Goal: Information Seeking & Learning: Check status

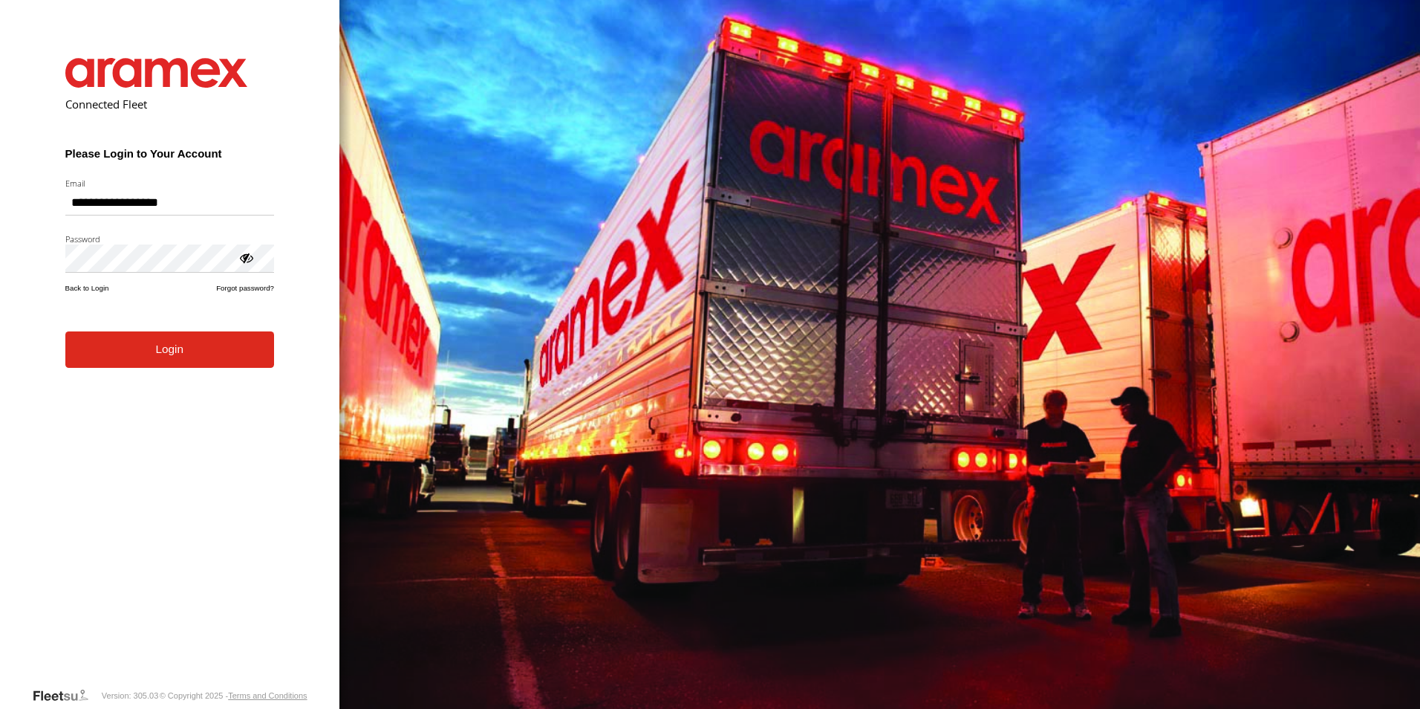
click at [175, 369] on form "**********" at bounding box center [169, 361] width 253 height 651
click at [181, 350] on button "Login" at bounding box center [169, 349] width 209 height 36
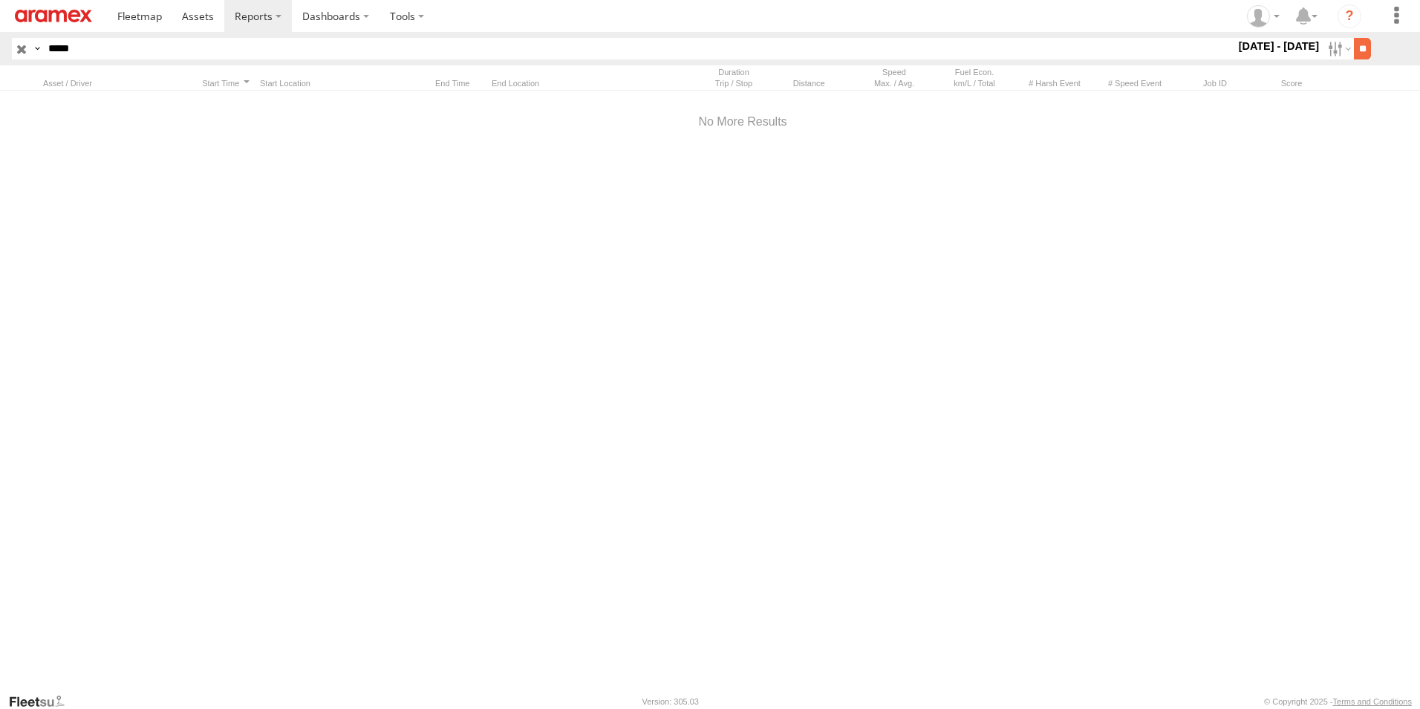
click at [1356, 47] on input "**" at bounding box center [1362, 49] width 17 height 22
click at [0, 51] on html at bounding box center [710, 354] width 1420 height 709
paste input "text"
click at [1354, 38] on input "**" at bounding box center [1362, 49] width 17 height 22
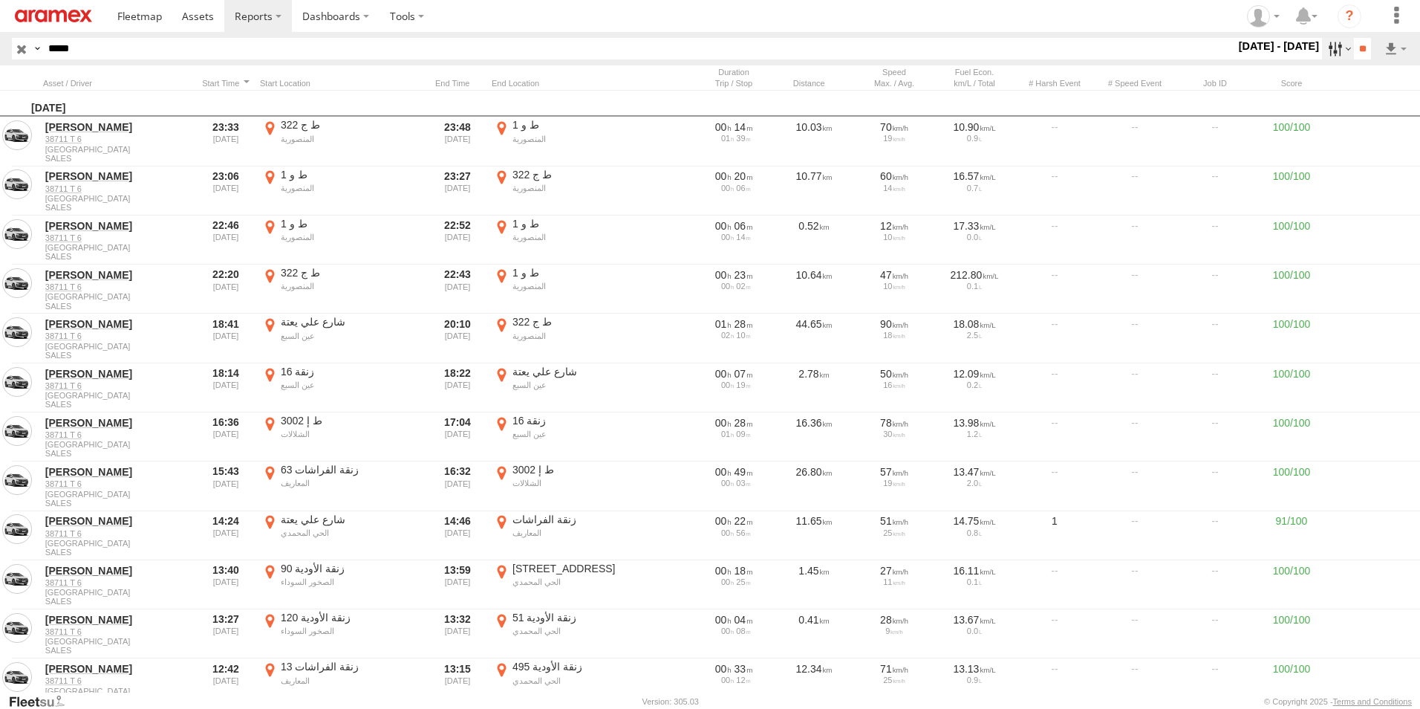
click at [1330, 49] on label at bounding box center [1338, 49] width 32 height 22
click at [0, 0] on label at bounding box center [0, 0] width 0 height 0
click at [1360, 45] on input "**" at bounding box center [1362, 49] width 17 height 22
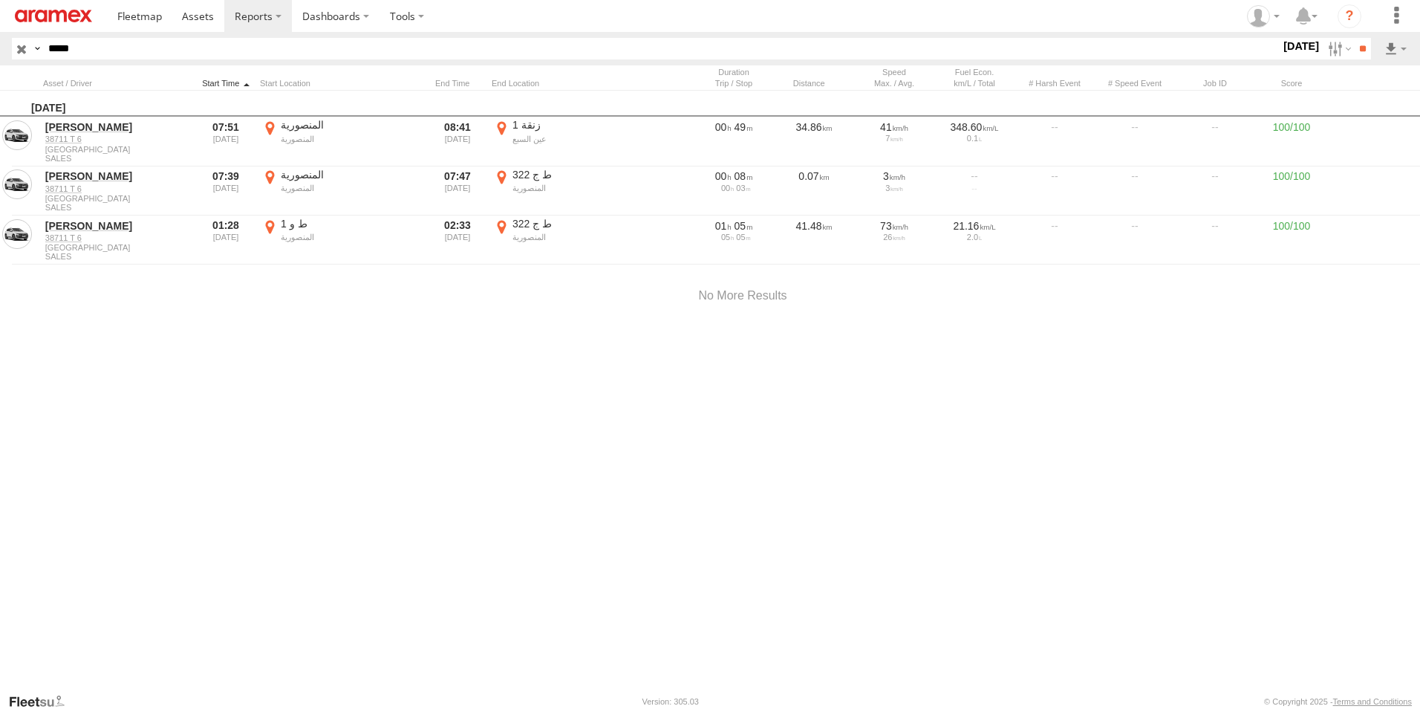
click at [231, 82] on div at bounding box center [226, 83] width 56 height 10
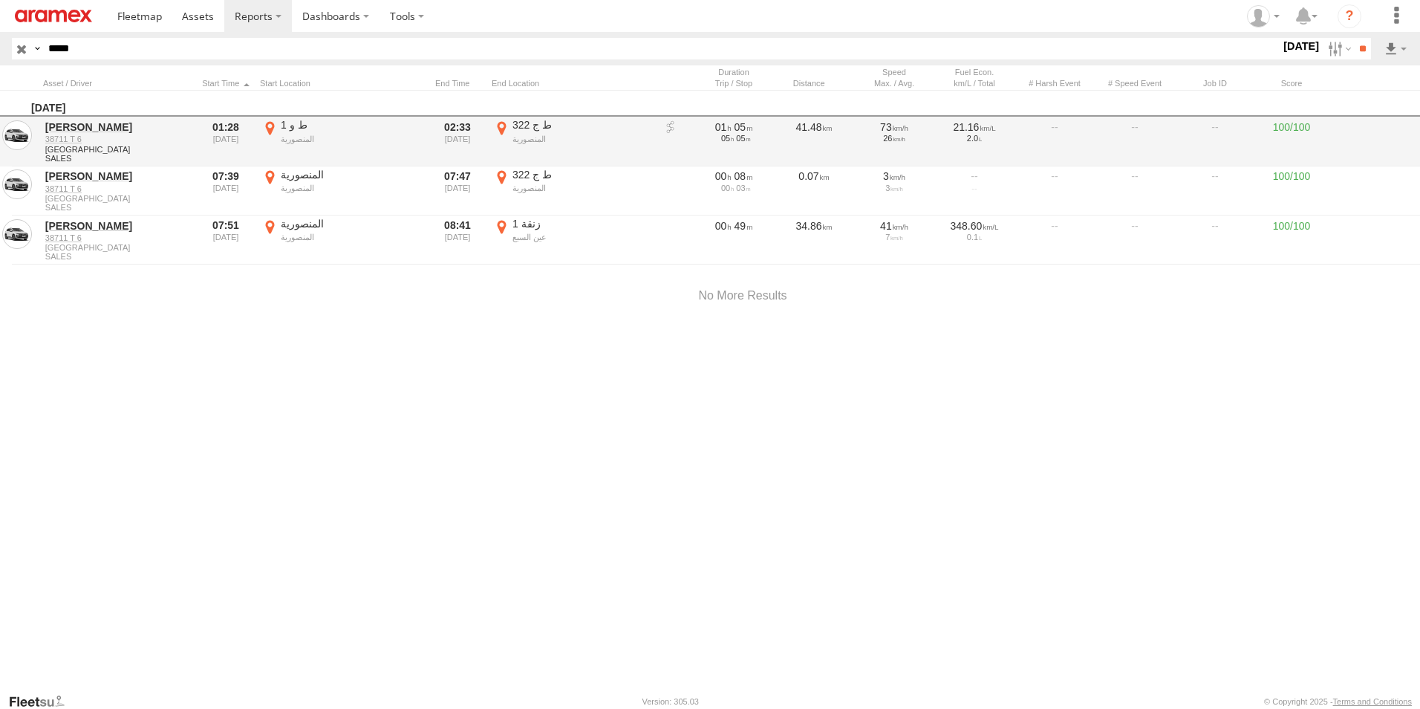
click at [503, 124] on label "ط ج 322 المنصورية 33.7604 -7.27779" at bounding box center [573, 141] width 163 height 46
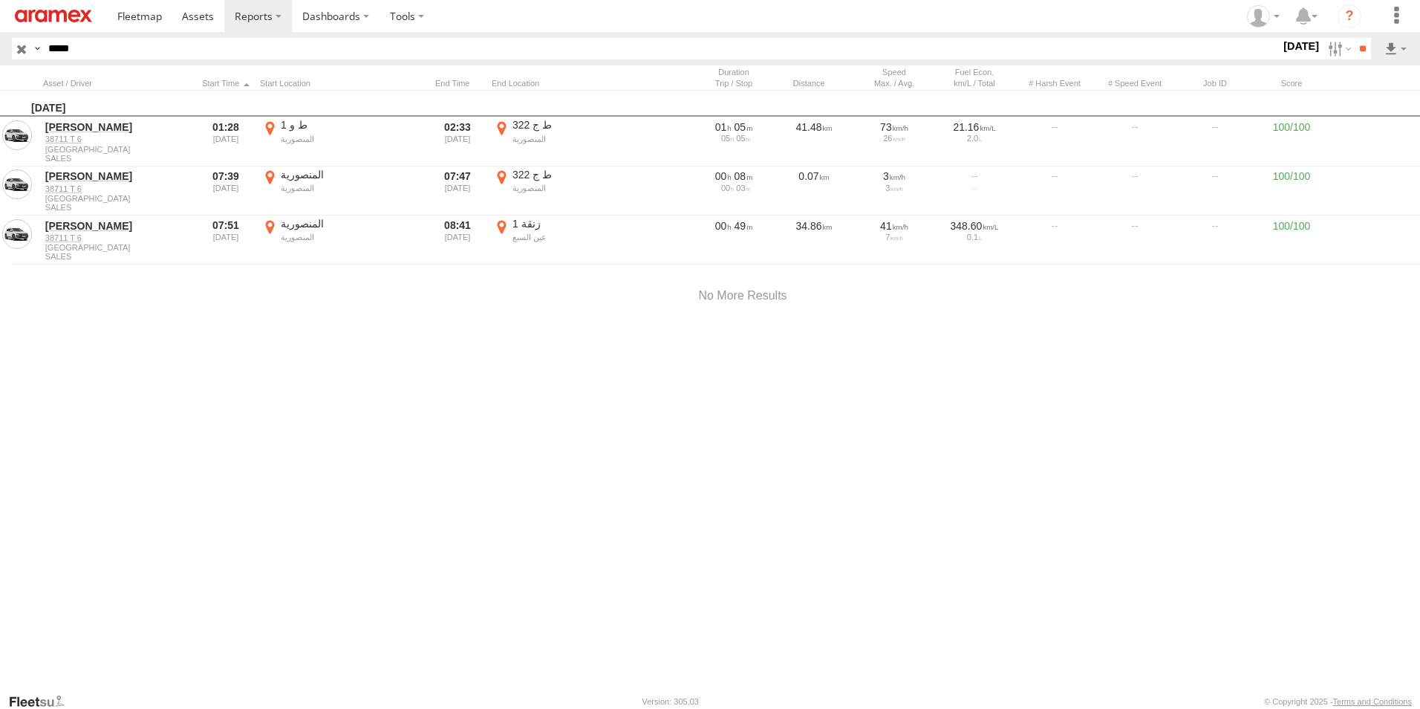
click at [0, 0] on button "Satellite" at bounding box center [0, 0] width 0 height 0
click at [0, 0] on label "×" at bounding box center [0, 0] width 0 height 0
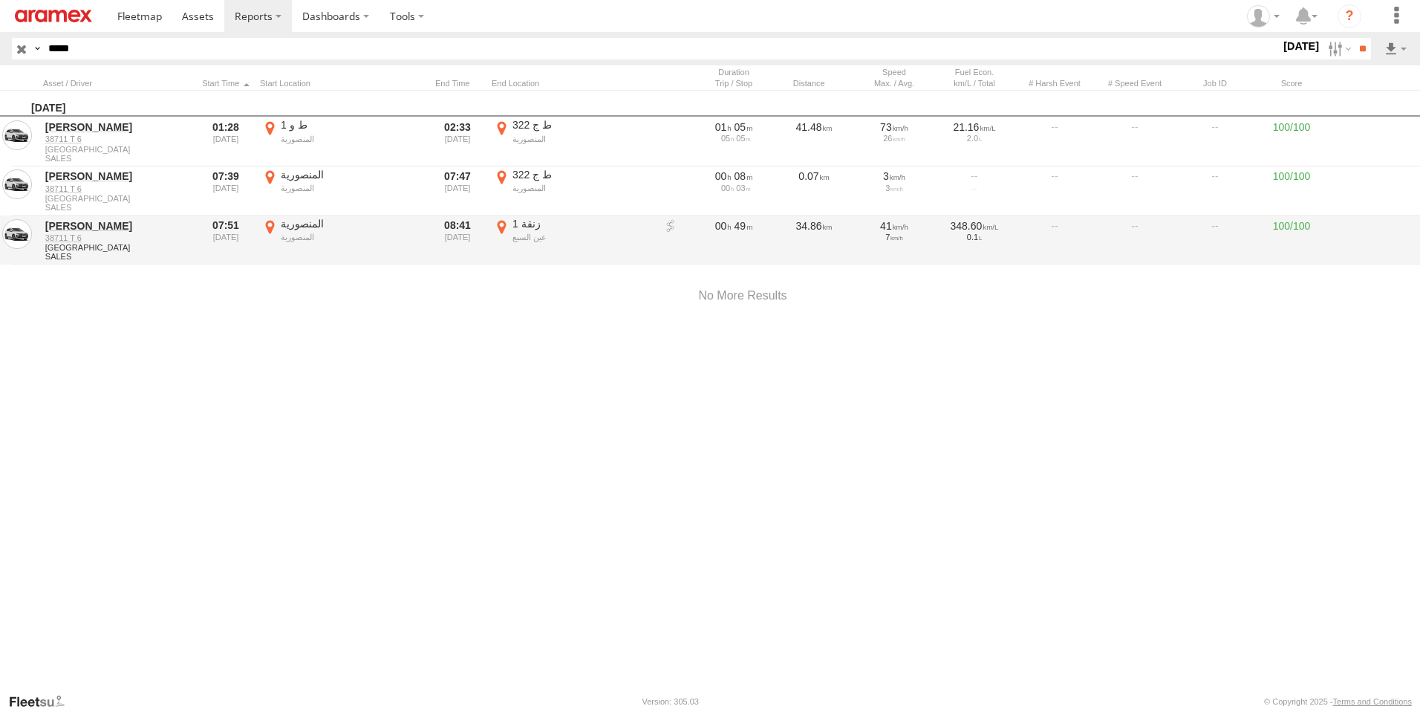
click at [503, 227] on label "زنقة 1 عين السبع 33.59954 -7.53444" at bounding box center [573, 240] width 163 height 46
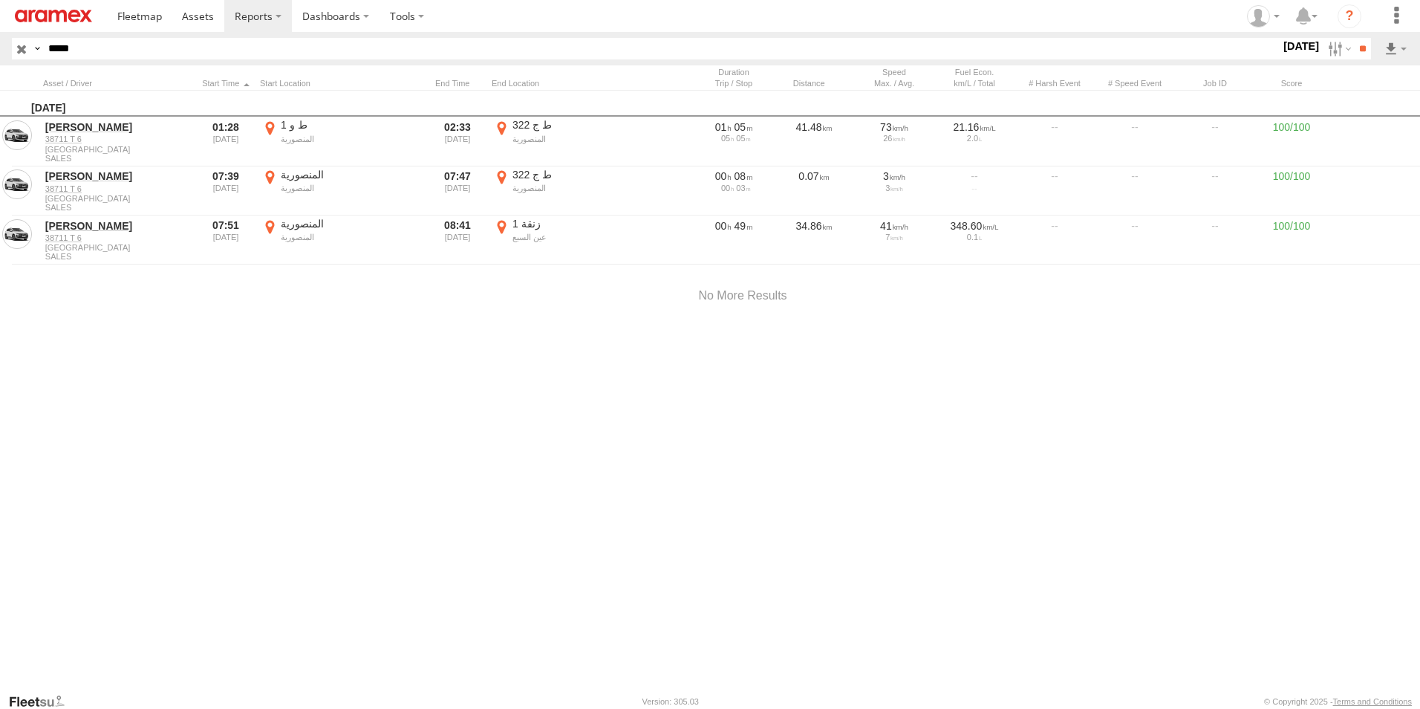
click at [0, 0] on label "×" at bounding box center [0, 0] width 0 height 0
drag, startPoint x: 172, startPoint y: 51, endPoint x: 0, endPoint y: 41, distance: 171.9
click at [0, 36] on html at bounding box center [710, 354] width 1420 height 709
paste input "text"
click at [1354, 38] on input "**" at bounding box center [1362, 49] width 17 height 22
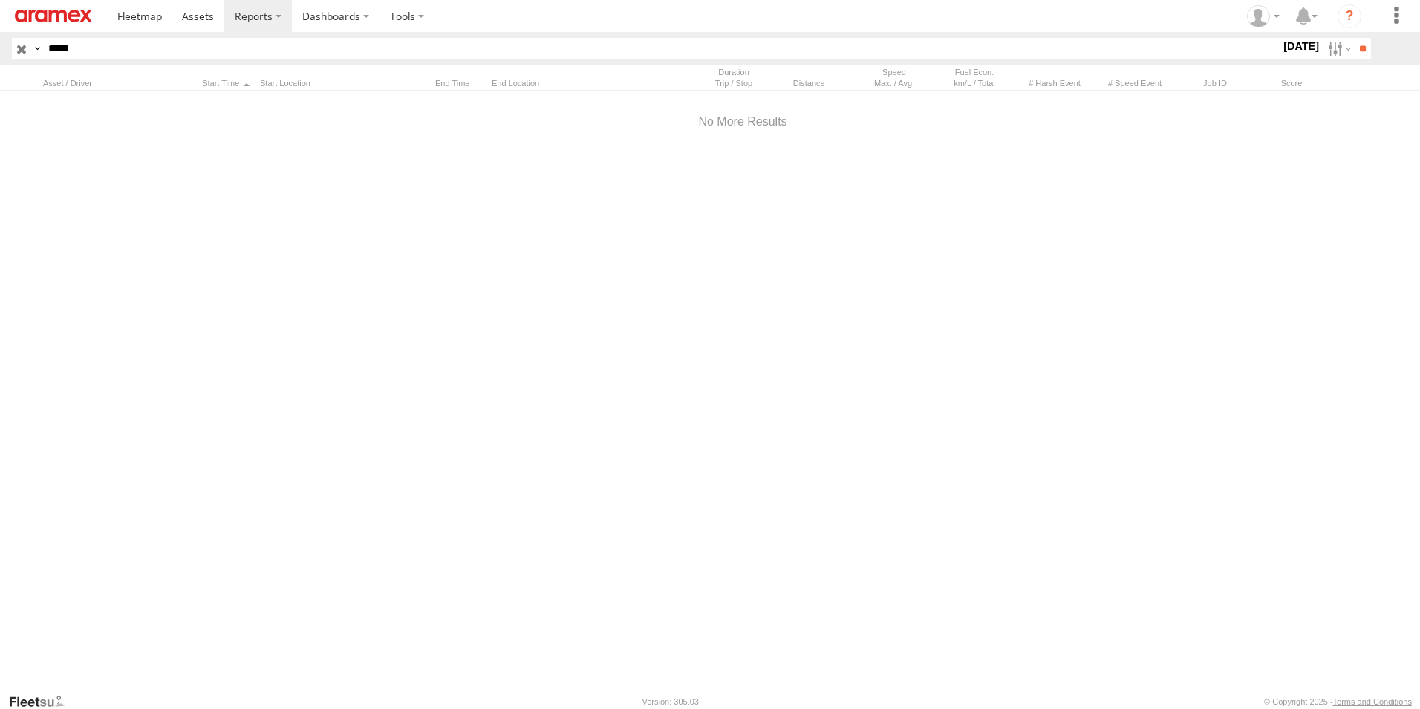
click at [0, 42] on html at bounding box center [710, 354] width 1420 height 709
paste input "text"
click at [1354, 38] on input "**" at bounding box center [1362, 49] width 17 height 22
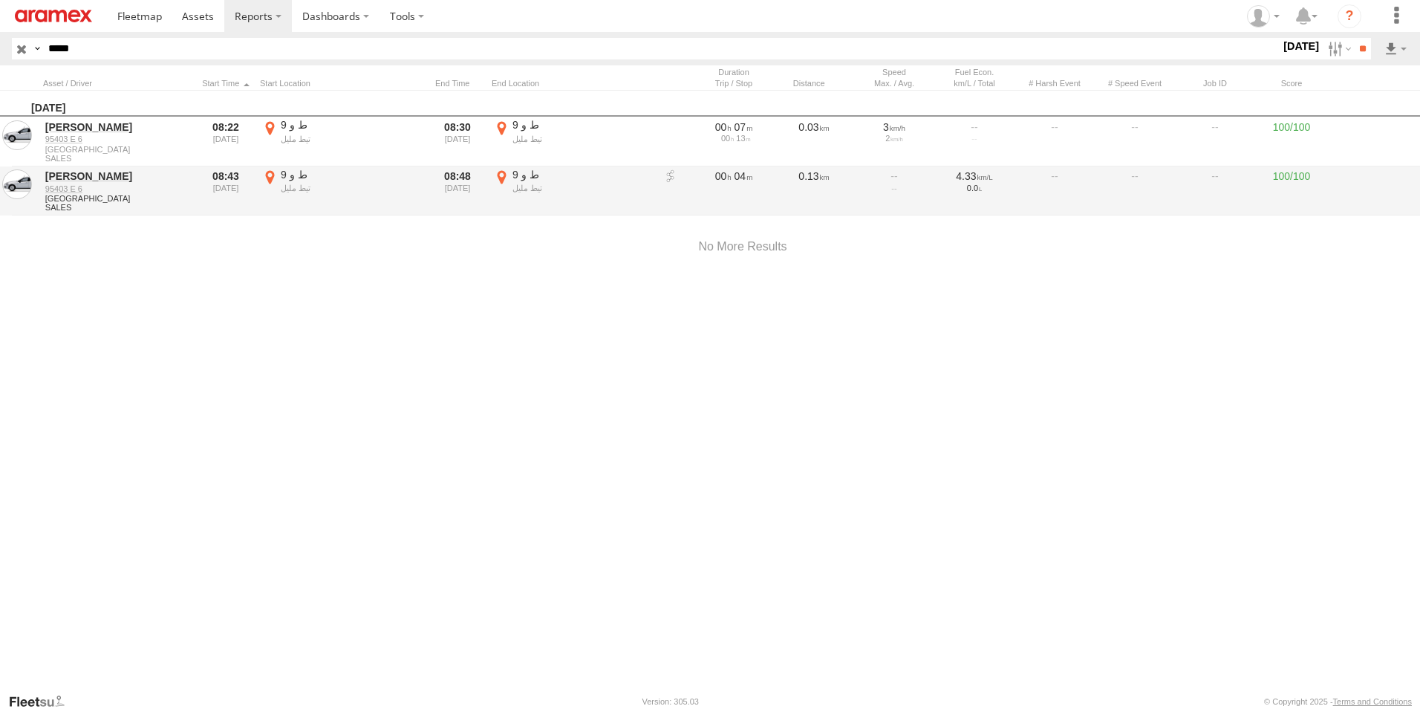
click at [499, 173] on label "ط و 9 تيط مليل 33.5336 -7.49511" at bounding box center [573, 191] width 163 height 46
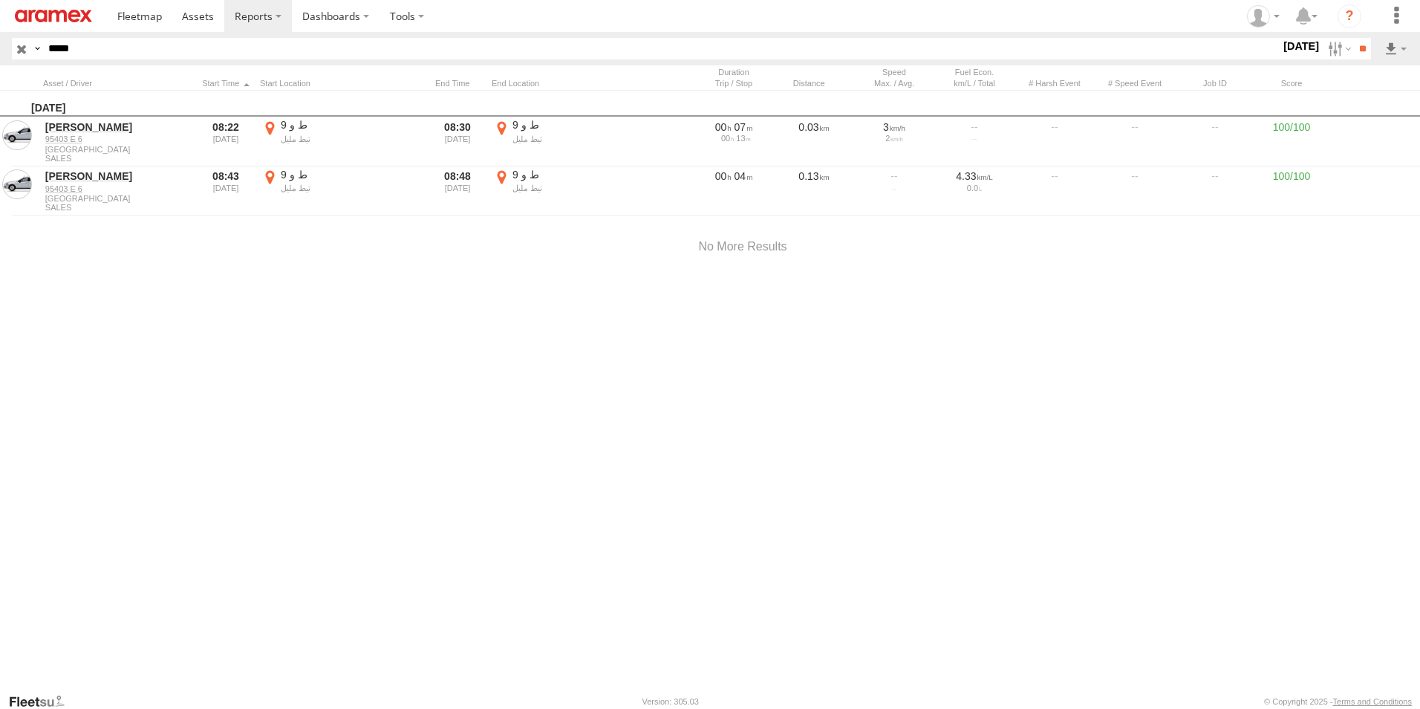
drag, startPoint x: 761, startPoint y: 354, endPoint x: 631, endPoint y: 652, distance: 326.0
click at [0, 0] on div "Location Details × ← Move left → Move right ↑ Move up ↓ Move down + Zoom in - Z…" at bounding box center [0, 0] width 0 height 0
drag, startPoint x: 929, startPoint y: 360, endPoint x: 908, endPoint y: 341, distance: 27.9
click at [0, 0] on div at bounding box center [0, 0] width 0 height 0
drag, startPoint x: 1095, startPoint y: 420, endPoint x: 830, endPoint y: 458, distance: 267.9
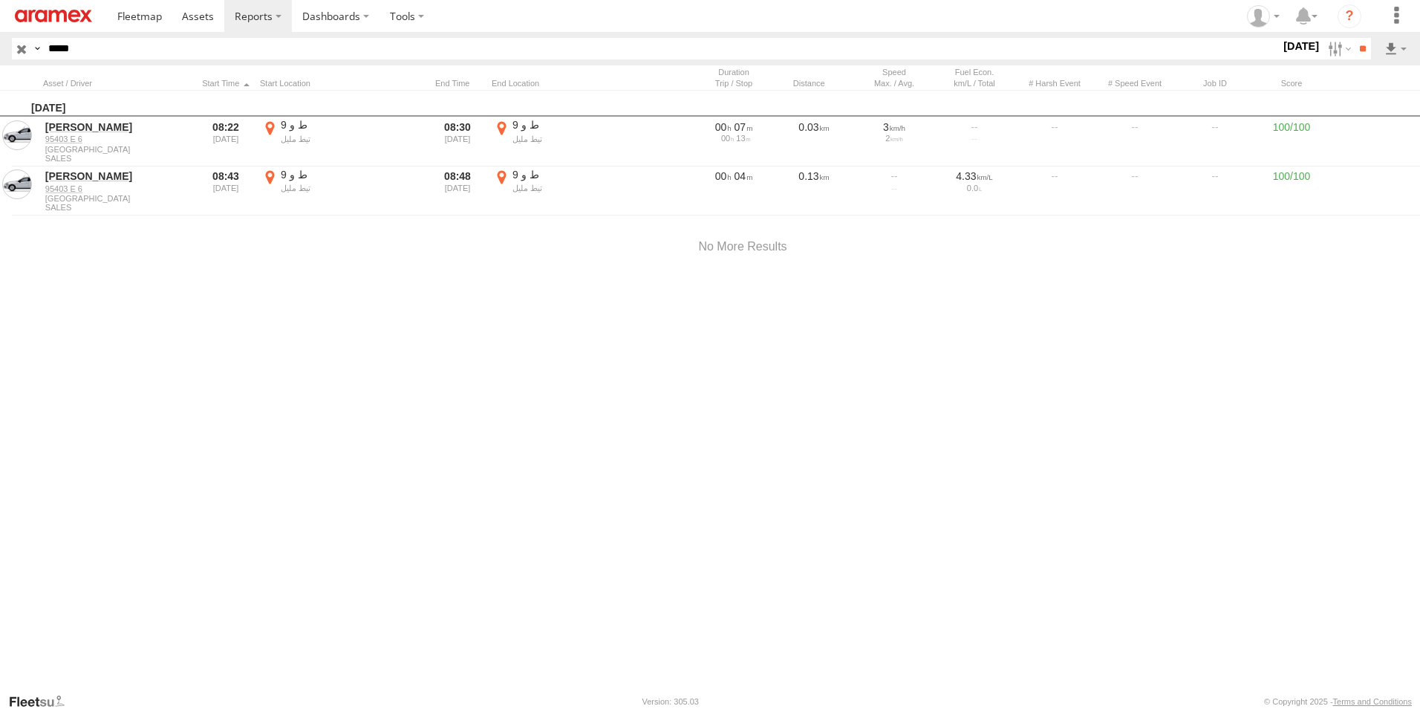
click at [0, 0] on div at bounding box center [0, 0] width 0 height 0
click at [0, 0] on label "×" at bounding box center [0, 0] width 0 height 0
drag, startPoint x: 125, startPoint y: 47, endPoint x: 0, endPoint y: 30, distance: 125.9
click at [0, 30] on html at bounding box center [710, 354] width 1420 height 709
paste input "text"
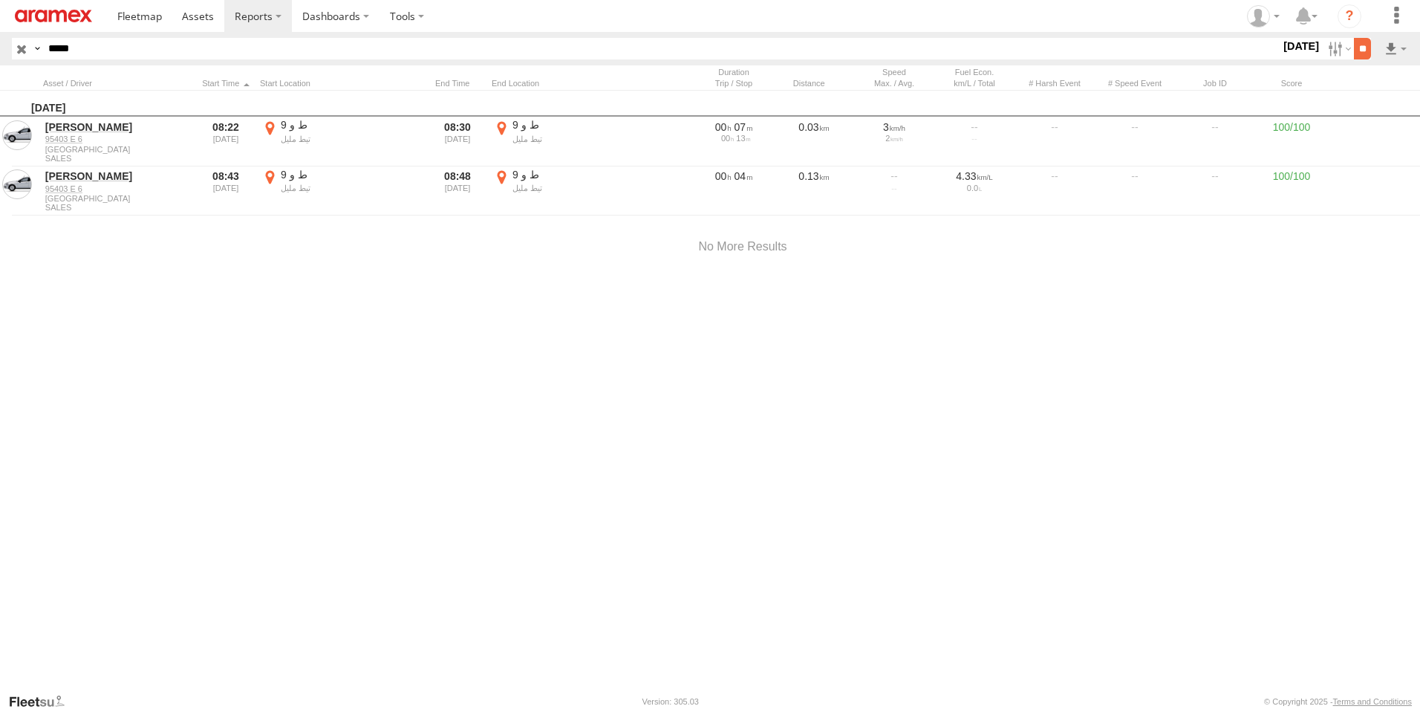
click at [1359, 51] on input "**" at bounding box center [1362, 49] width 17 height 22
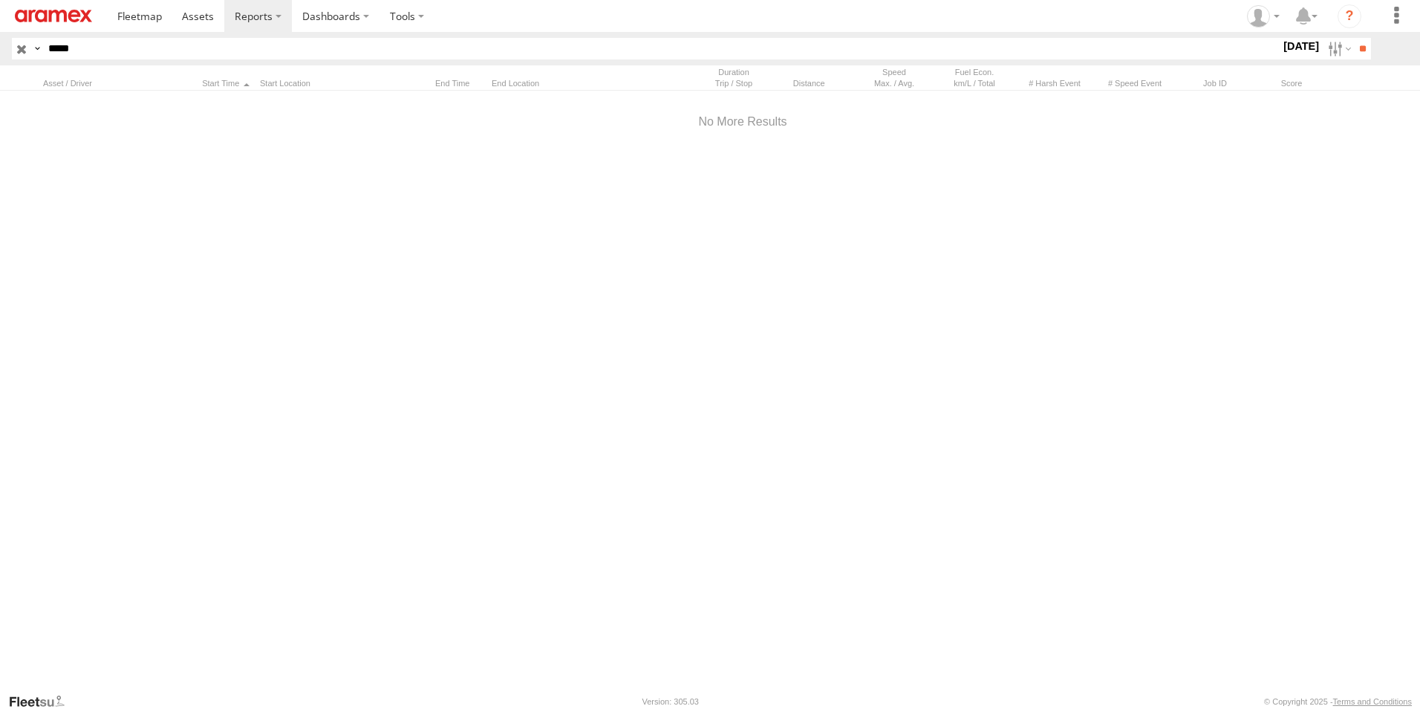
drag, startPoint x: 104, startPoint y: 49, endPoint x: -3, endPoint y: 20, distance: 110.8
click at [0, 20] on html at bounding box center [710, 354] width 1420 height 709
paste input "*"
click at [1354, 38] on input "**" at bounding box center [1362, 49] width 17 height 22
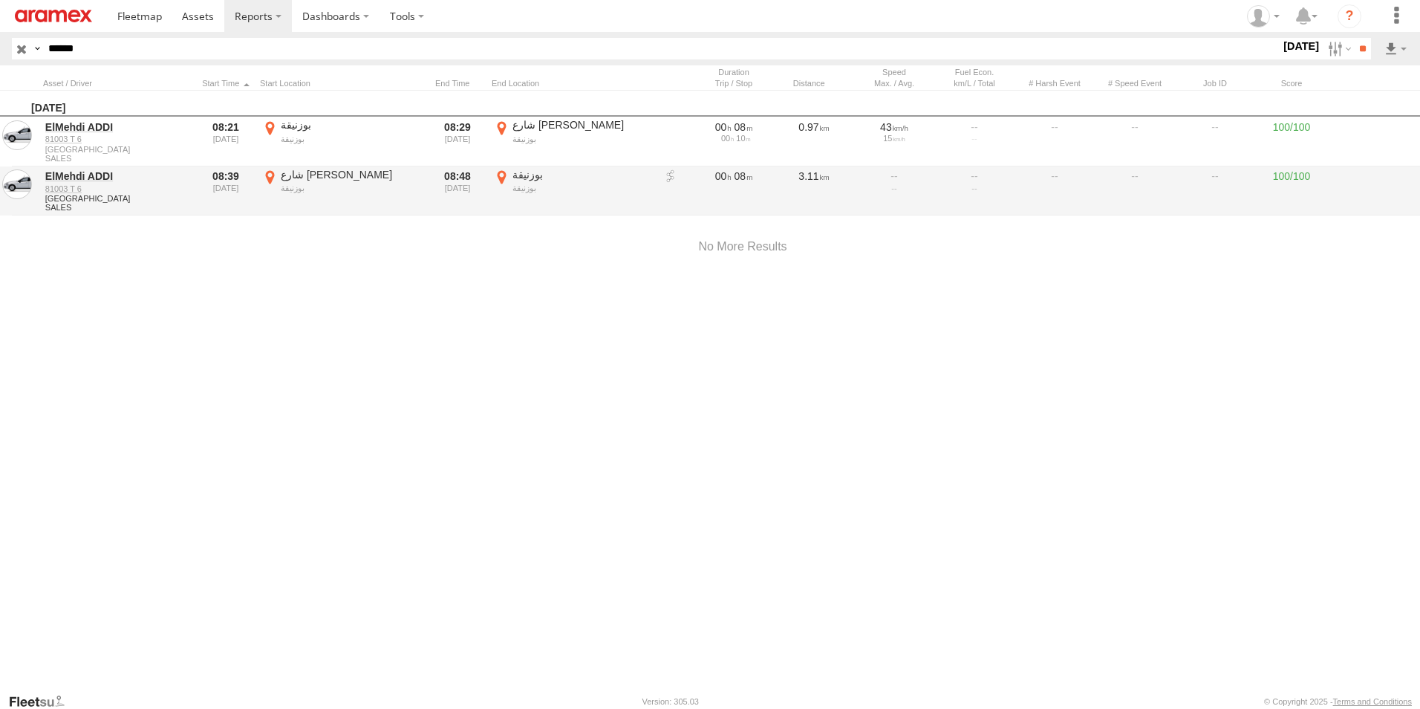
click at [504, 175] on label "بوزنيقة بوزنيقة 33.81572 -7.16119" at bounding box center [573, 191] width 163 height 46
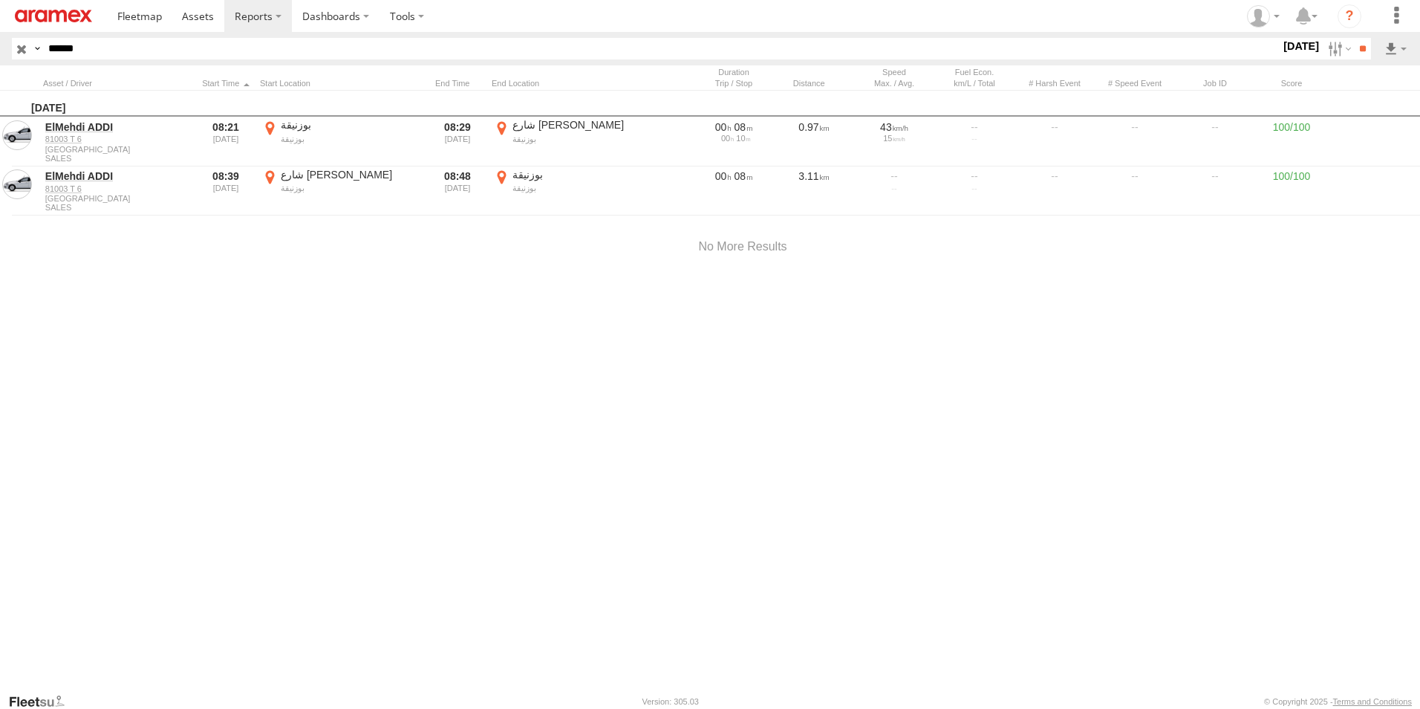
drag, startPoint x: 717, startPoint y: 367, endPoint x: 712, endPoint y: 504, distance: 136.8
click at [0, 0] on div at bounding box center [0, 0] width 0 height 0
drag, startPoint x: 780, startPoint y: 350, endPoint x: 733, endPoint y: 409, distance: 75.6
click at [0, 0] on div at bounding box center [0, 0] width 0 height 0
click at [0, 0] on label "×" at bounding box center [0, 0] width 0 height 0
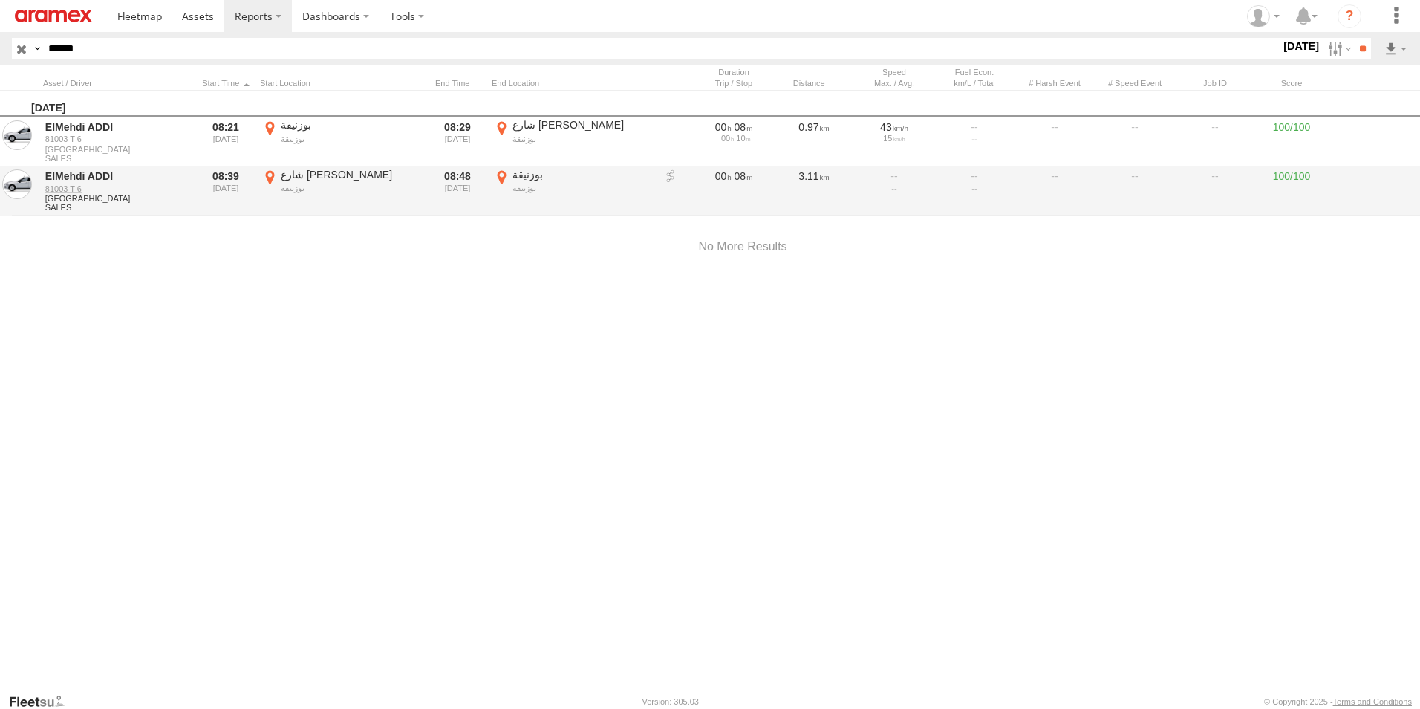
click at [271, 176] on label "شارع الحسن الثاني بوزنيقة 33.79013 -7.15829" at bounding box center [341, 191] width 163 height 46
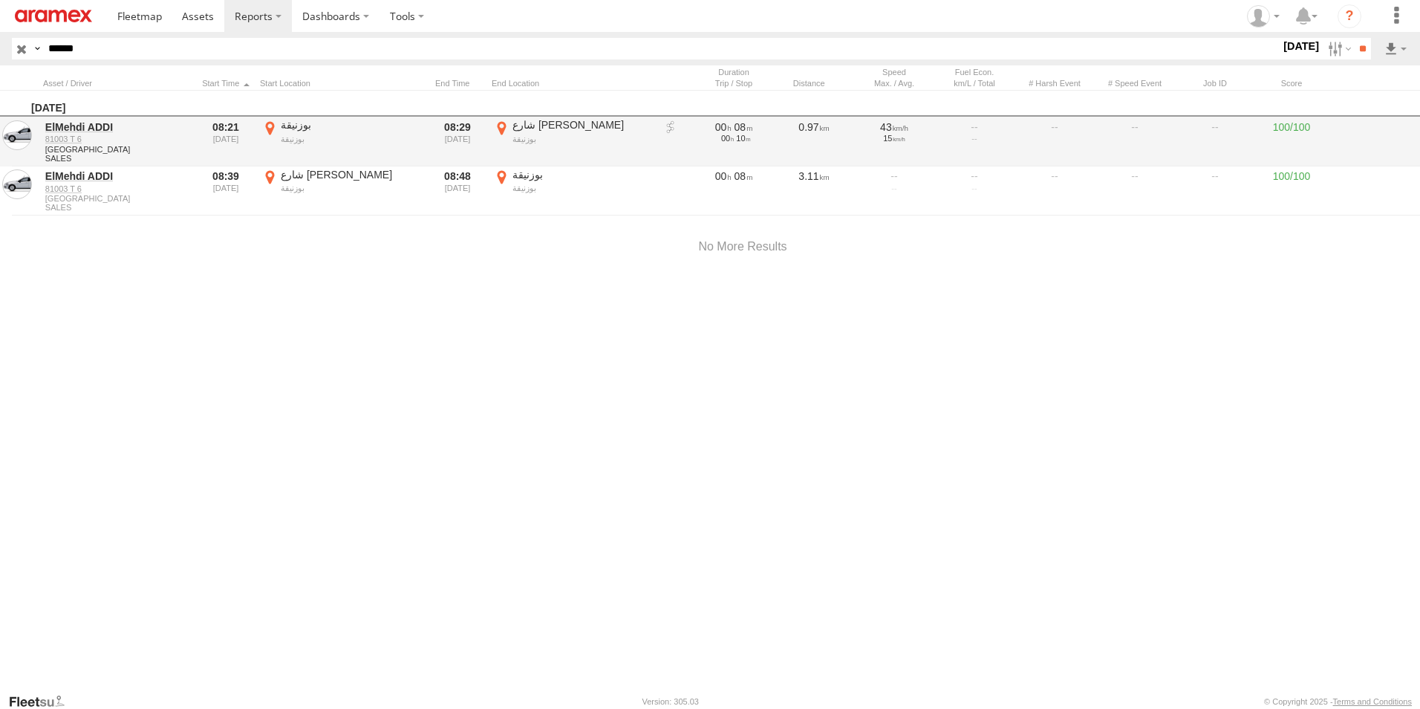
click at [0, 0] on label "×" at bounding box center [0, 0] width 0 height 0
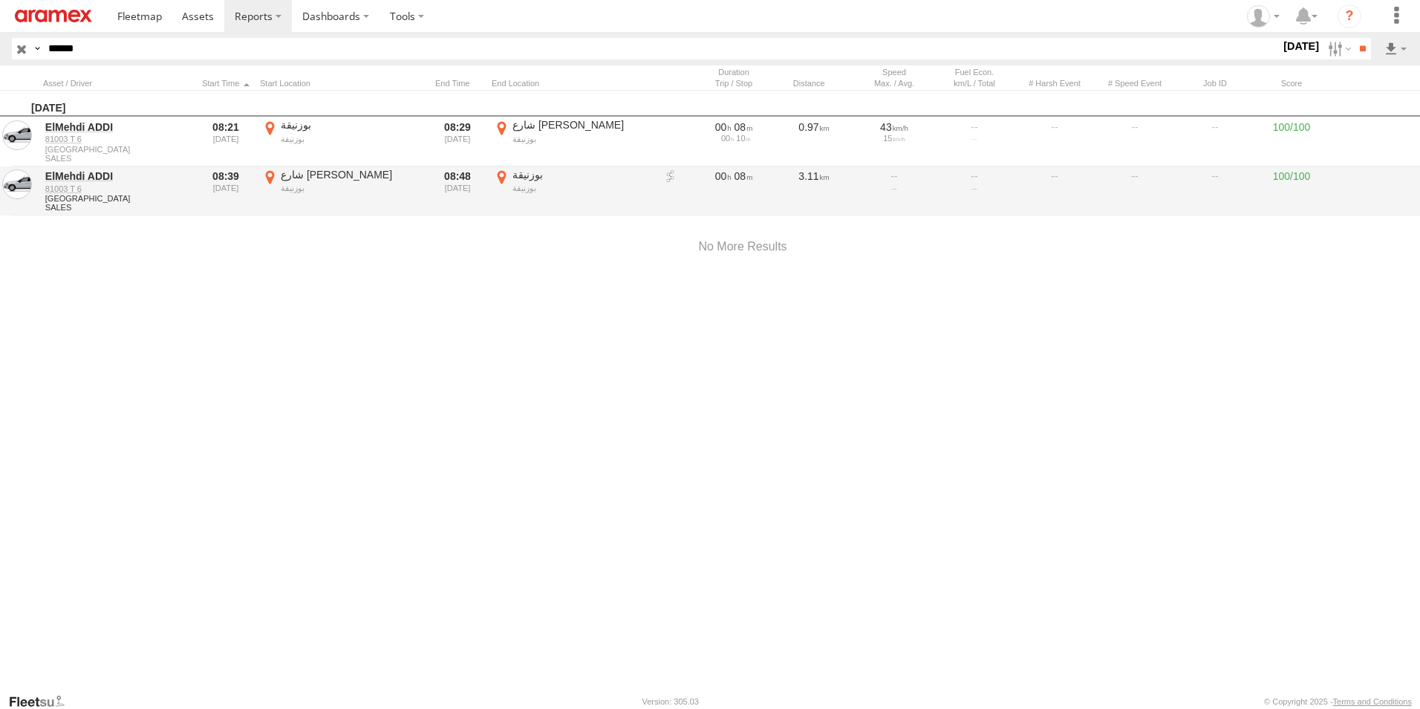
click at [501, 175] on label "بوزنيقة بوزنيقة 33.81572 -7.16119" at bounding box center [573, 191] width 163 height 46
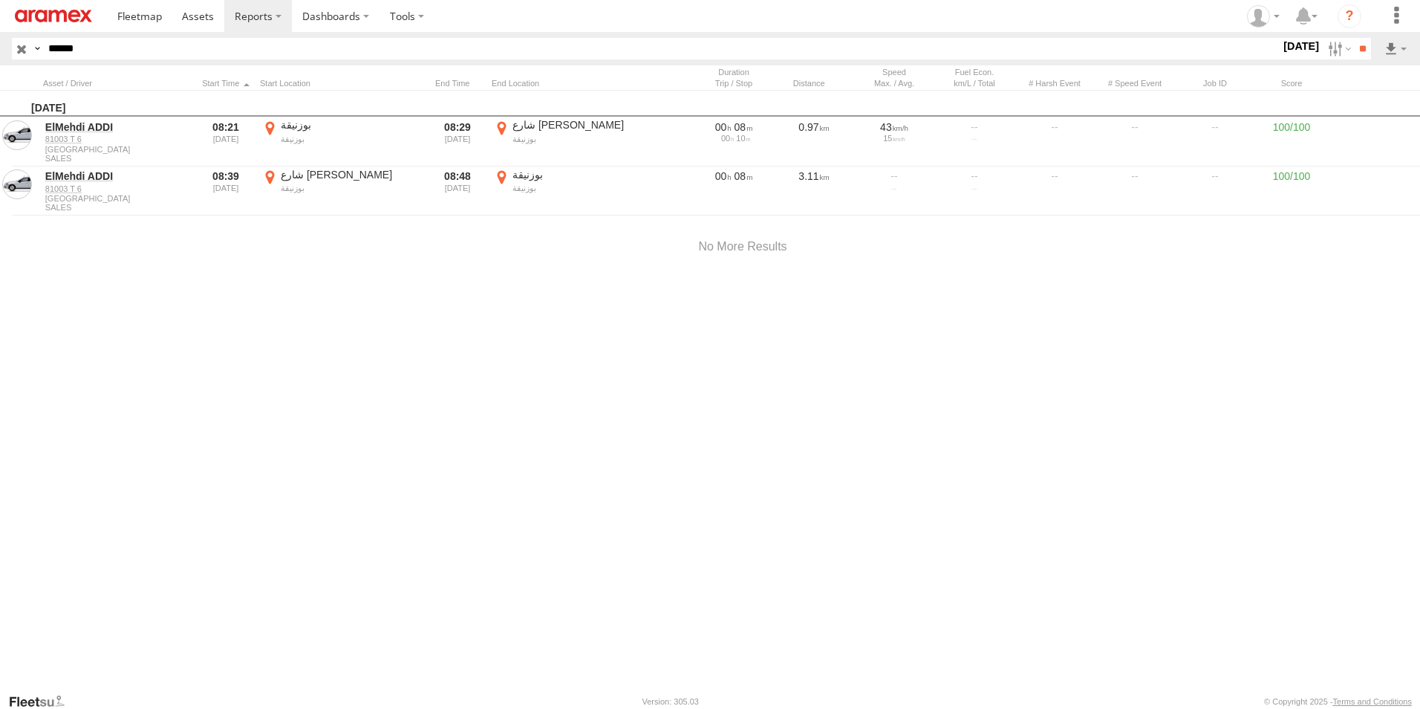
drag, startPoint x: 781, startPoint y: 350, endPoint x: 762, endPoint y: 502, distance: 153.5
click at [0, 0] on div at bounding box center [0, 0] width 0 height 0
drag, startPoint x: 1066, startPoint y: 526, endPoint x: 891, endPoint y: 438, distance: 196.0
click at [0, 0] on div at bounding box center [0, 0] width 0 height 0
drag, startPoint x: 1087, startPoint y: 511, endPoint x: 1001, endPoint y: 432, distance: 116.7
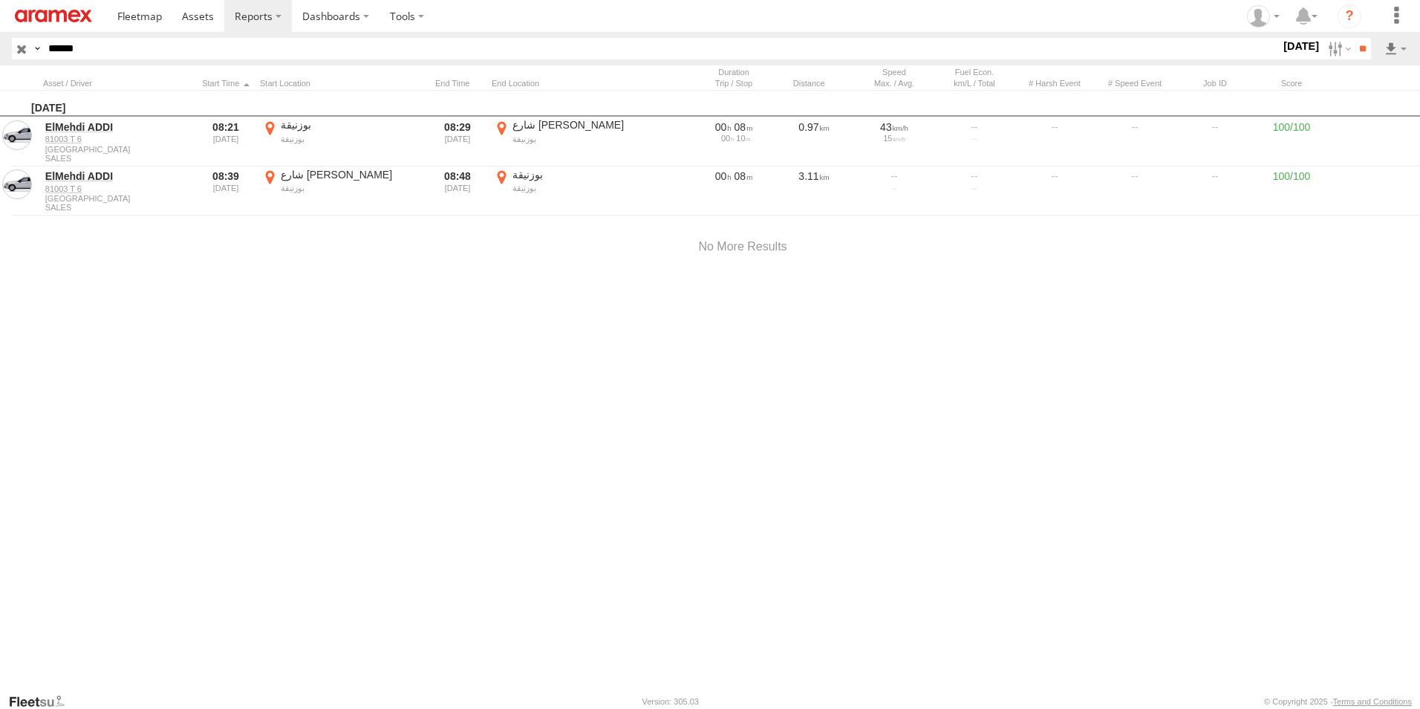
click at [0, 0] on div at bounding box center [0, 0] width 0 height 0
click at [0, 0] on label "×" at bounding box center [0, 0] width 0 height 0
click at [1358, 51] on input "**" at bounding box center [1362, 49] width 17 height 22
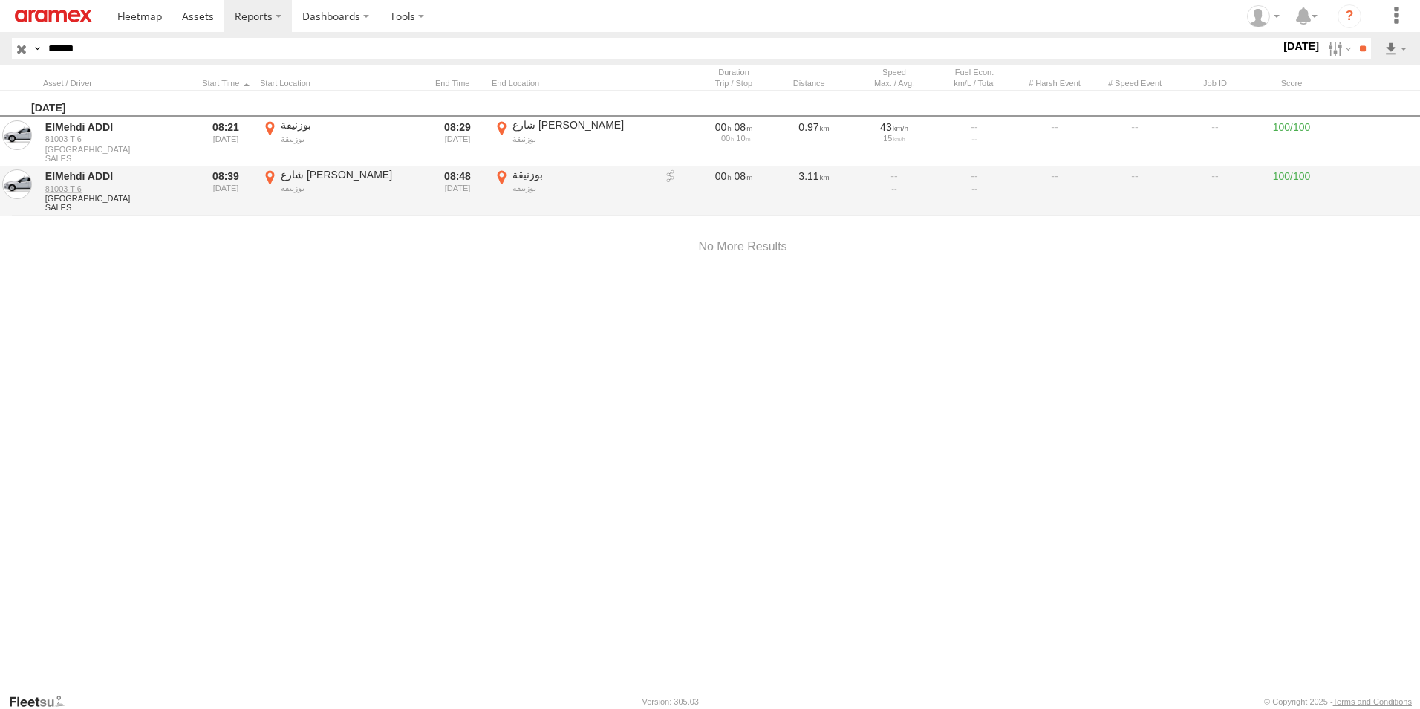
click at [500, 176] on label "بوزنيقة بوزنيقة 33.81572 -7.16119" at bounding box center [573, 191] width 163 height 46
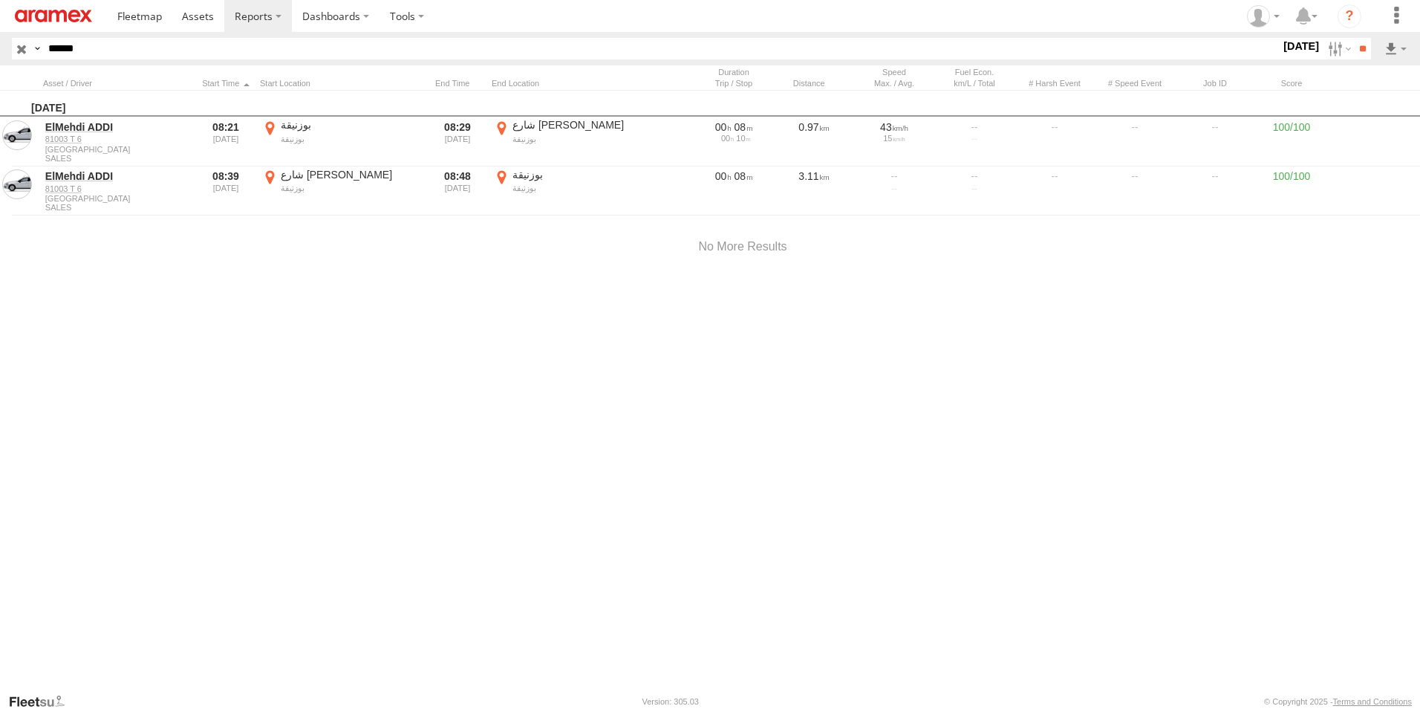
drag, startPoint x: 678, startPoint y: 403, endPoint x: 983, endPoint y: 313, distance: 317.5
click at [0, 0] on div at bounding box center [0, 0] width 0 height 0
click at [0, 0] on label "×" at bounding box center [0, 0] width 0 height 0
drag, startPoint x: 25, startPoint y: 41, endPoint x: 0, endPoint y: 37, distance: 25.5
click at [0, 35] on html at bounding box center [710, 354] width 1420 height 709
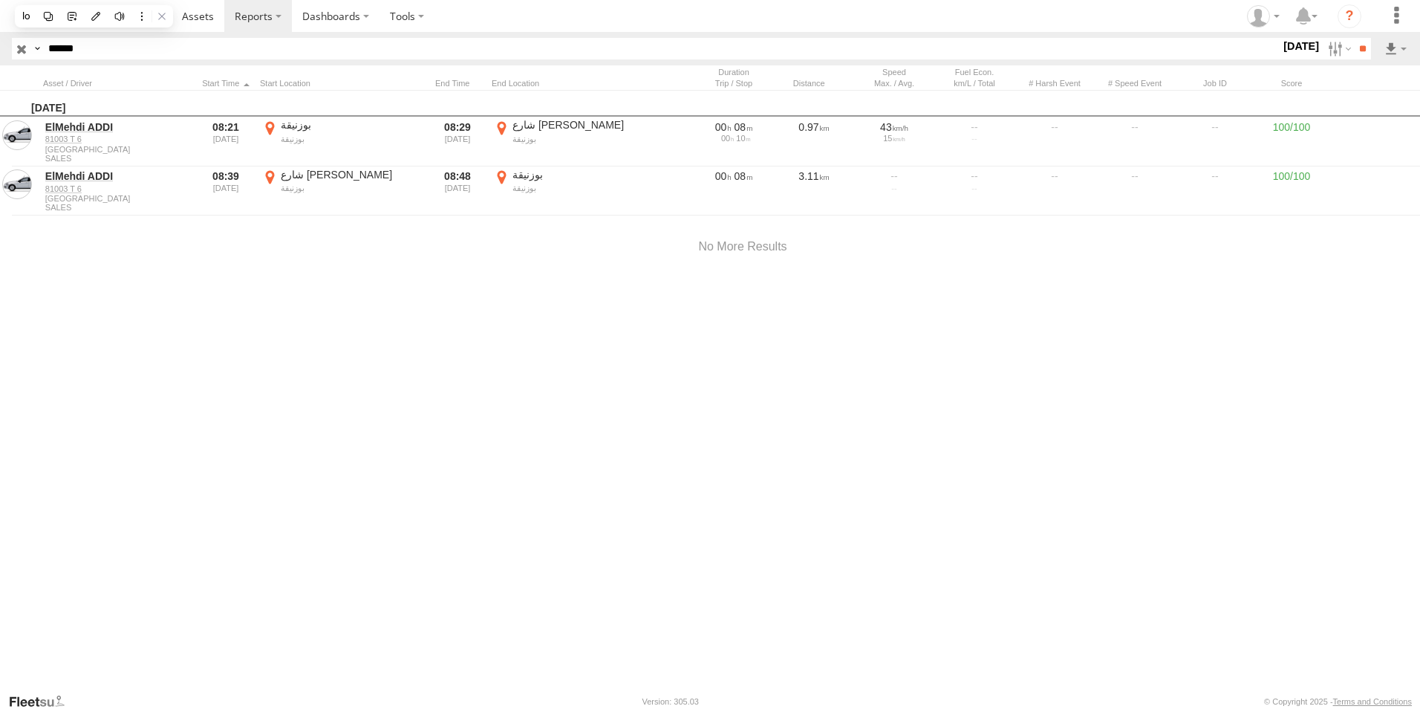
paste input "text"
type input "*****"
click at [1354, 38] on input "**" at bounding box center [1362, 49] width 17 height 22
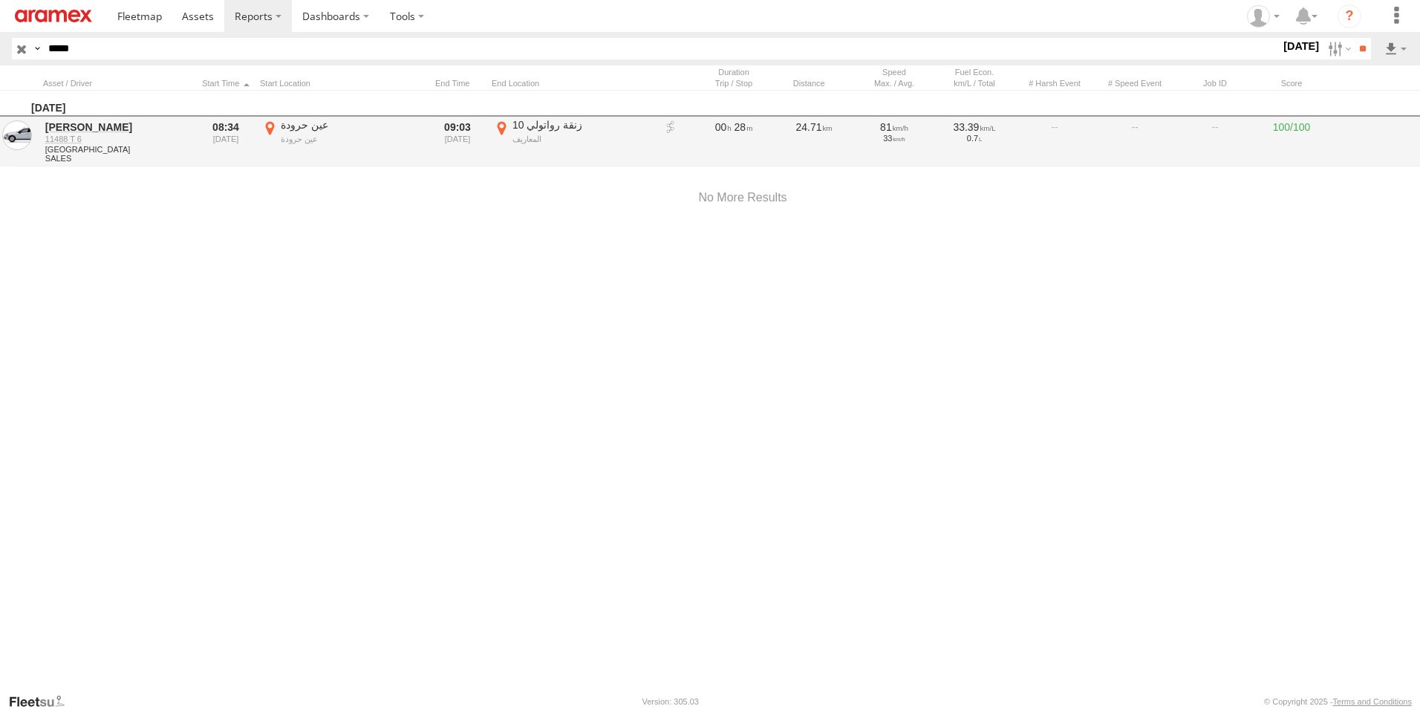
click at [503, 125] on label "10 زنقة رواتولي المعاريف 33.5569 -7.64277" at bounding box center [573, 141] width 163 height 46
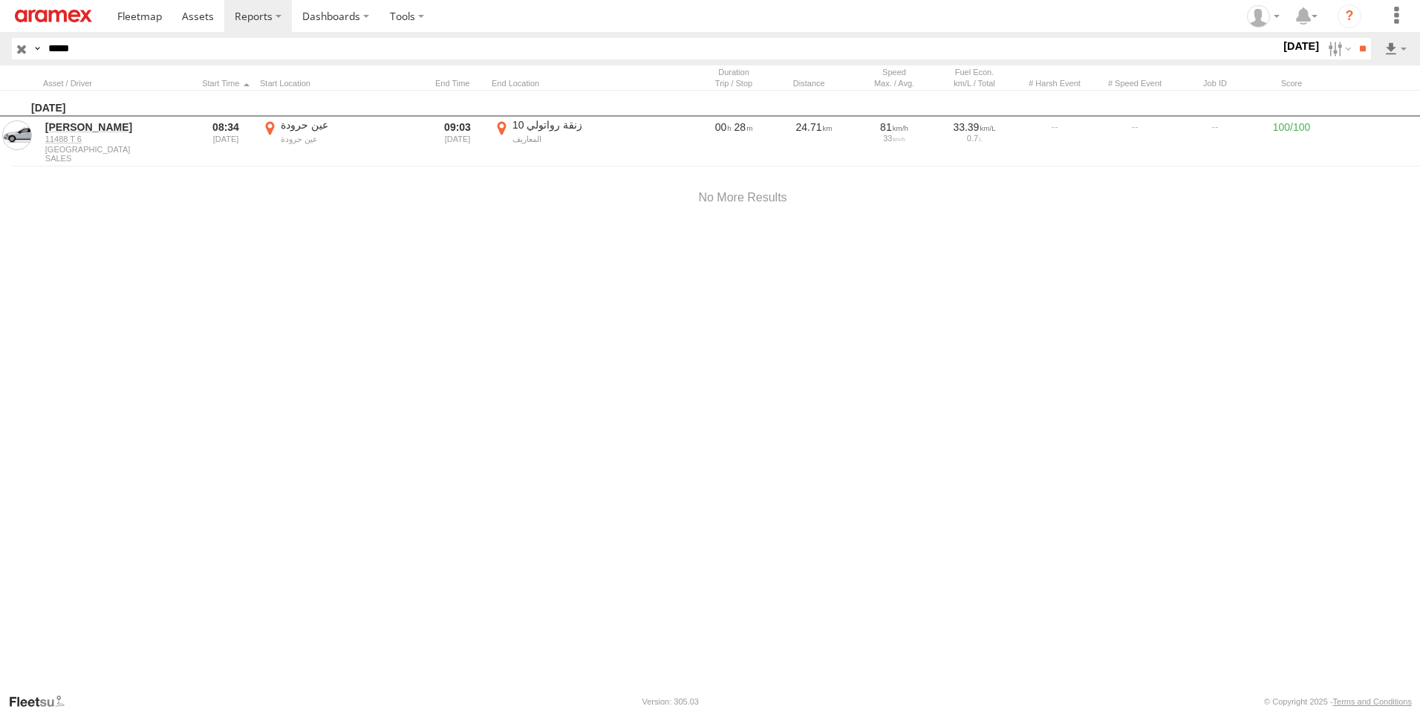
drag, startPoint x: 677, startPoint y: 354, endPoint x: 677, endPoint y: 497, distance: 142.6
click at [0, 0] on div at bounding box center [0, 0] width 0 height 0
drag, startPoint x: 647, startPoint y: 407, endPoint x: 695, endPoint y: 553, distance: 153.4
click at [0, 0] on div at bounding box center [0, 0] width 0 height 0
click at [0, 0] on label "×" at bounding box center [0, 0] width 0 height 0
